Goal: Task Accomplishment & Management: Manage account settings

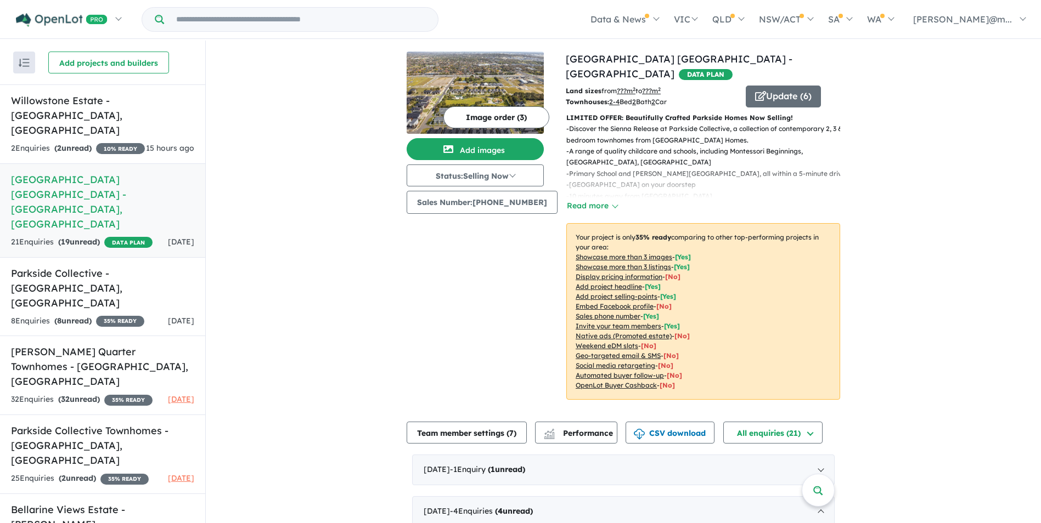
scroll to position [439, 0]
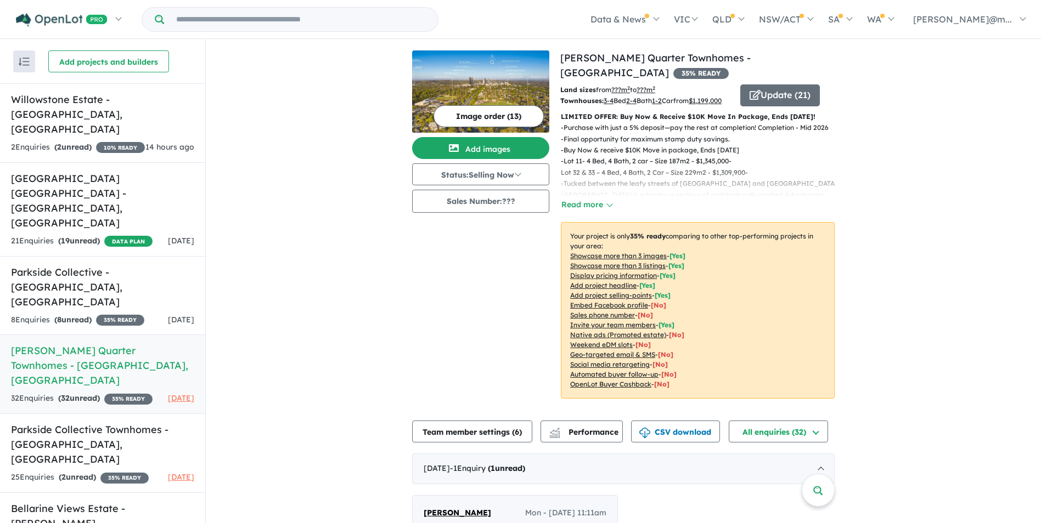
scroll to position [329, 0]
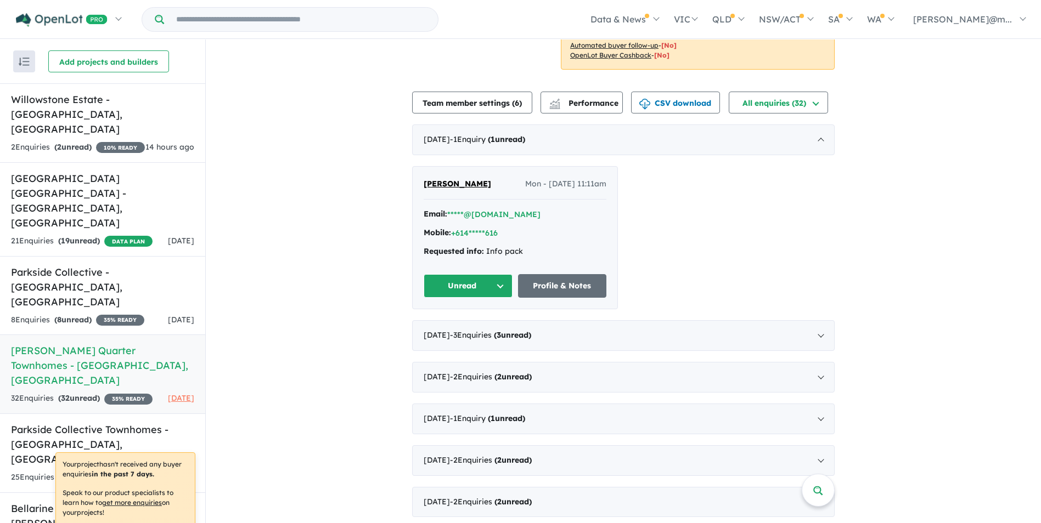
click at [97, 344] on h5 "[PERSON_NAME] Quarter Townhomes - [GEOGRAPHIC_DATA][PERSON_NAME][GEOGRAPHIC_DAT…" at bounding box center [102, 366] width 183 height 44
click at [54, 344] on h5 "[PERSON_NAME] Quarter Townhomes - [GEOGRAPHIC_DATA][PERSON_NAME][GEOGRAPHIC_DAT…" at bounding box center [102, 366] width 183 height 44
click at [55, 344] on h5 "[PERSON_NAME] Quarter Townhomes - [GEOGRAPHIC_DATA][PERSON_NAME][GEOGRAPHIC_DAT…" at bounding box center [102, 366] width 183 height 44
click at [59, 344] on h5 "[PERSON_NAME] Quarter Townhomes - [GEOGRAPHIC_DATA][PERSON_NAME][GEOGRAPHIC_DAT…" at bounding box center [102, 366] width 183 height 44
click at [481, 221] on button "*****@[DOMAIN_NAME]" at bounding box center [493, 215] width 93 height 12
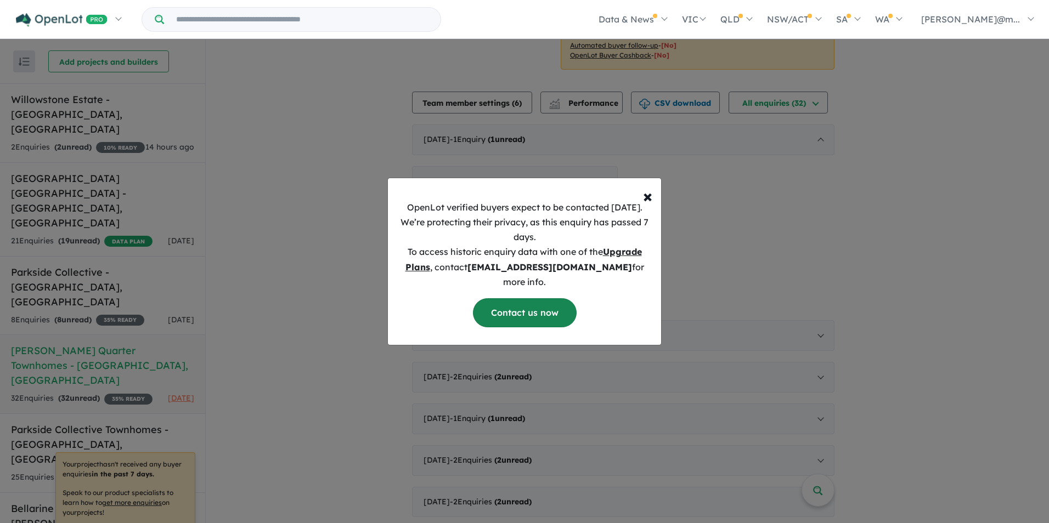
click at [549, 301] on link "Contact us now" at bounding box center [525, 313] width 104 height 29
click at [648, 207] on span "×" at bounding box center [647, 196] width 9 height 22
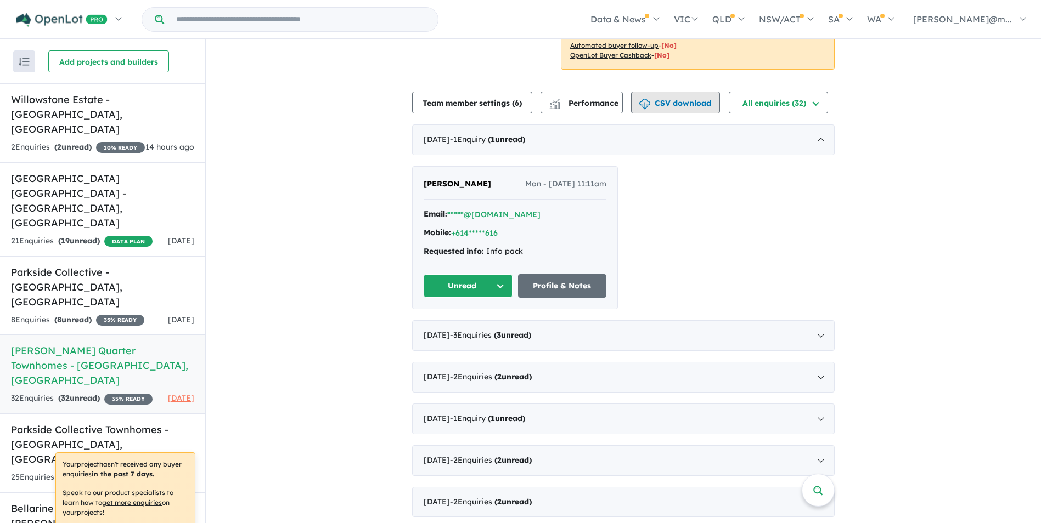
click at [665, 114] on button "CSV download" at bounding box center [675, 103] width 89 height 22
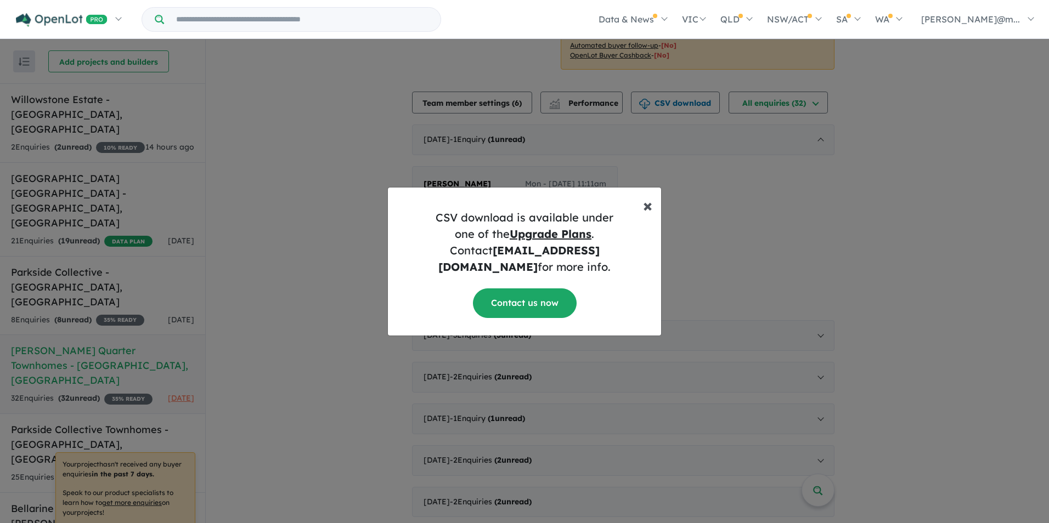
drag, startPoint x: 648, startPoint y: 214, endPoint x: 654, endPoint y: 207, distance: 9.3
click at [648, 214] on span "×" at bounding box center [647, 205] width 9 height 22
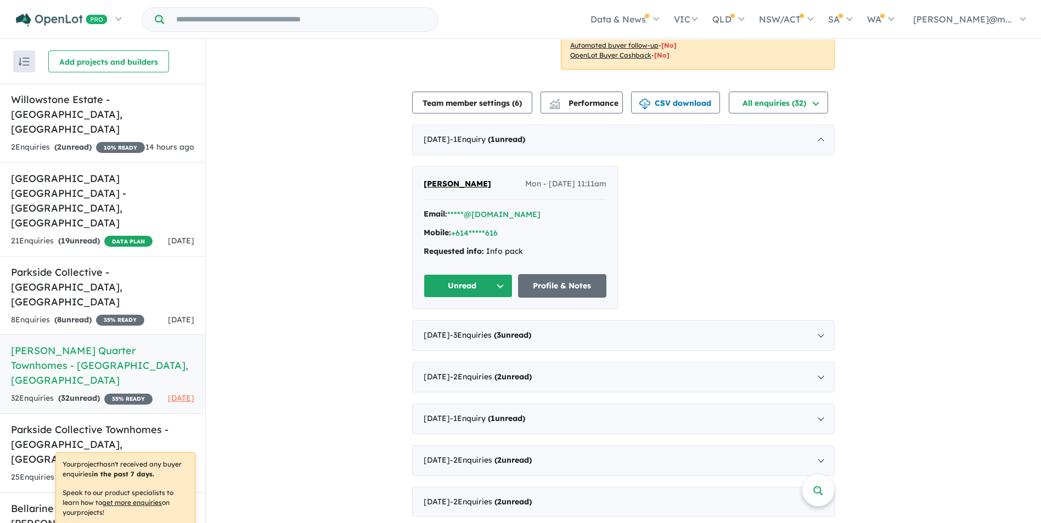
drag, startPoint x: 806, startPoint y: 218, endPoint x: 779, endPoint y: 179, distance: 47.0
click at [806, 218] on div "[PERSON_NAME] Mon - [DATE] 11:11am Email: *****@[DOMAIN_NAME] Mobile: +614*****…" at bounding box center [623, 237] width 423 height 143
click at [786, 114] on button "All enquiries ( 32 )" at bounding box center [778, 103] width 99 height 22
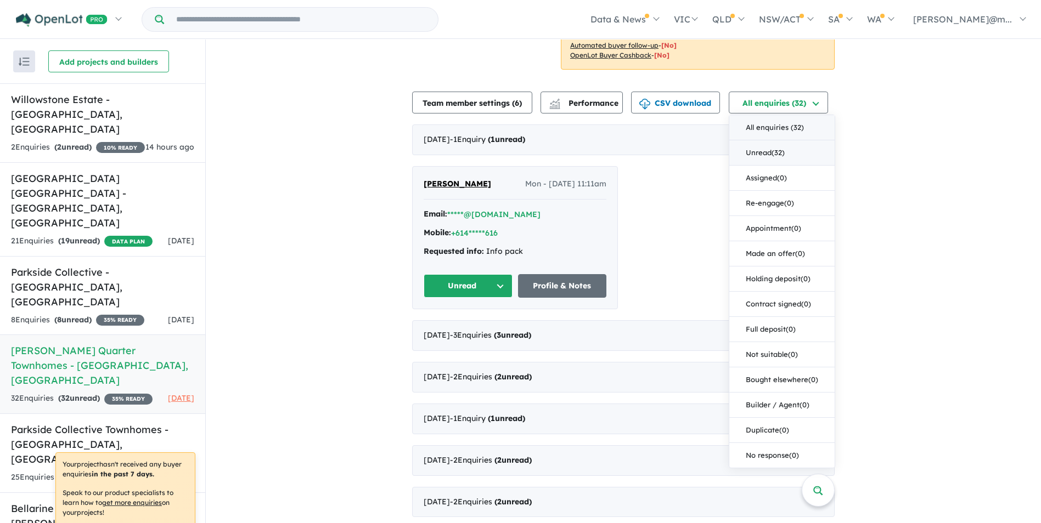
click at [762, 157] on button "Unread ( 32 )" at bounding box center [781, 152] width 105 height 25
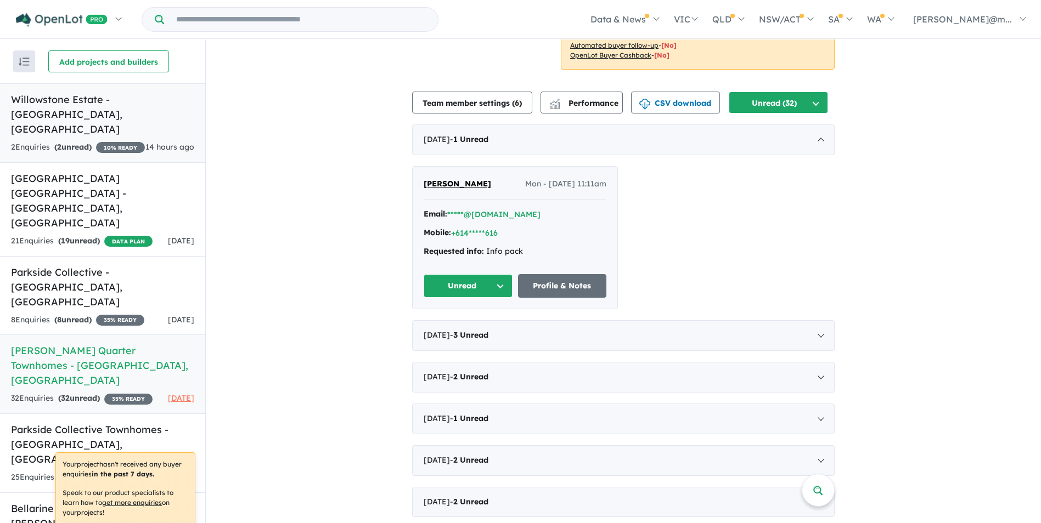
click at [83, 142] on strong "( 2 unread)" at bounding box center [72, 147] width 37 height 10
